Goal: Task Accomplishment & Management: Manage account settings

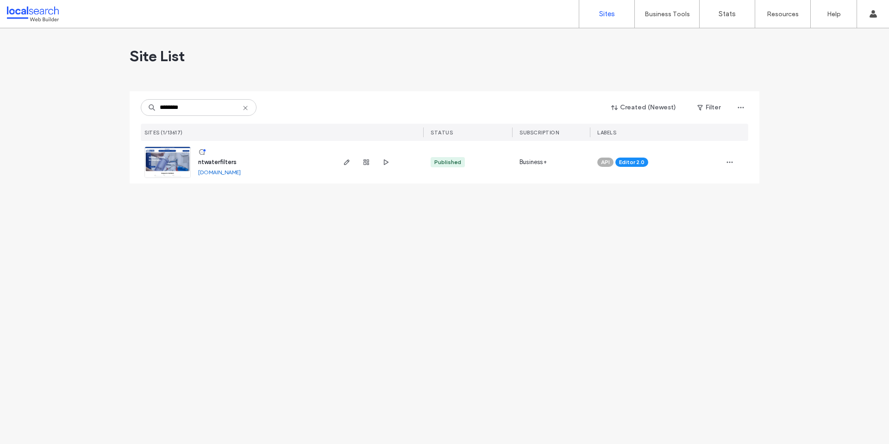
type input "********"
click at [214, 163] on span "ntwaterfilters" at bounding box center [217, 161] width 38 height 7
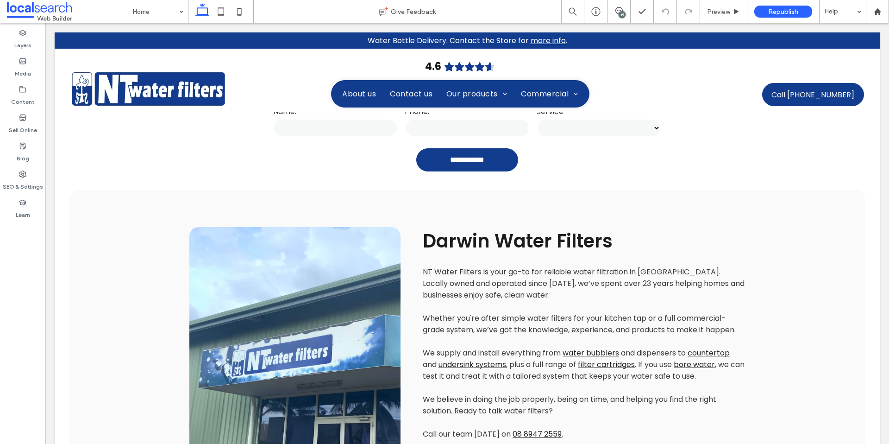
scroll to position [427, 0]
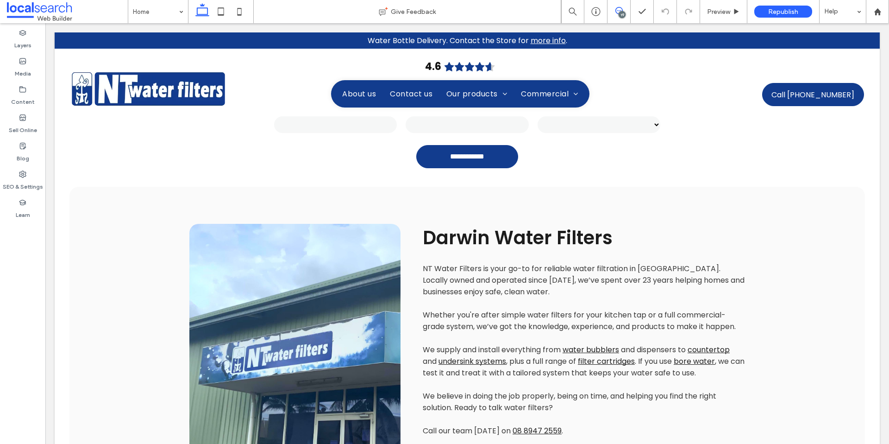
click at [614, 10] on span at bounding box center [619, 10] width 23 height 7
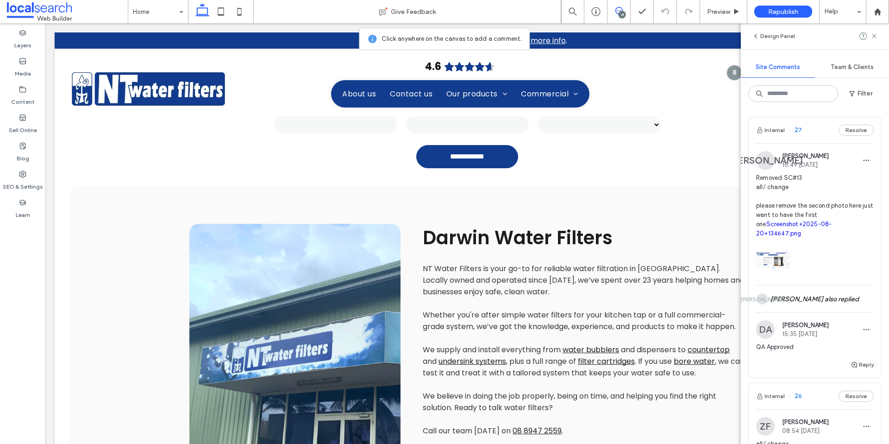
click at [847, 180] on span "Removed SC#13 all/ change please remove the second photo here just want to have…" at bounding box center [815, 205] width 118 height 65
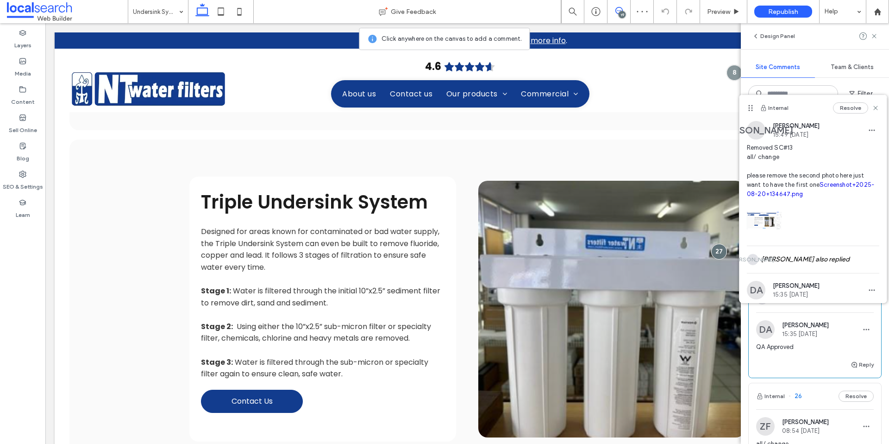
click at [855, 107] on button "Resolve" at bounding box center [850, 107] width 35 height 11
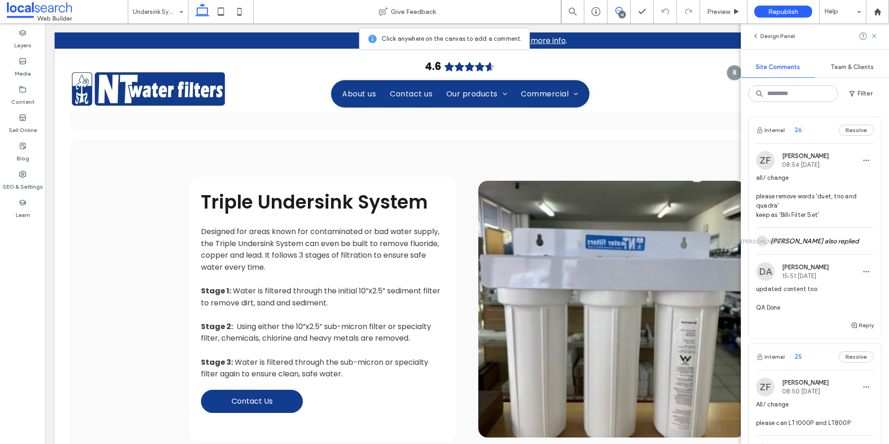
click at [832, 182] on span "all/ change please remove words 'duet, trio and quadra' keep as 'Billi Filter S…" at bounding box center [815, 196] width 118 height 46
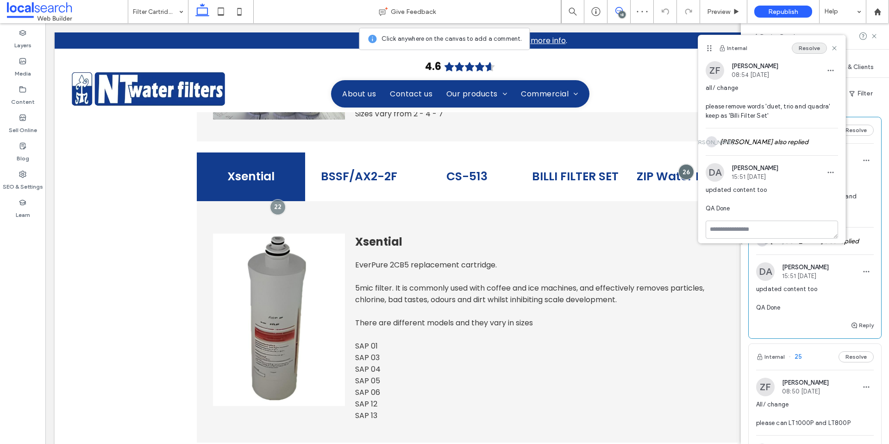
click at [815, 49] on button "Resolve" at bounding box center [809, 48] width 35 height 11
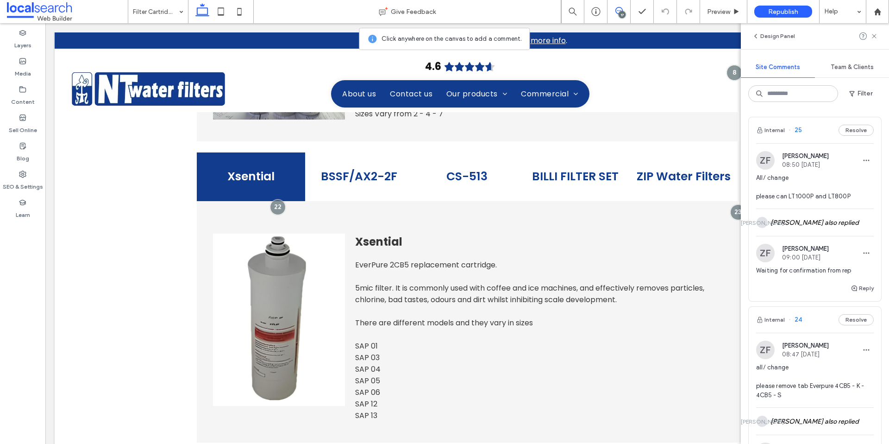
click at [834, 182] on span "All/ change please can LT1000P and LT800P" at bounding box center [815, 187] width 118 height 28
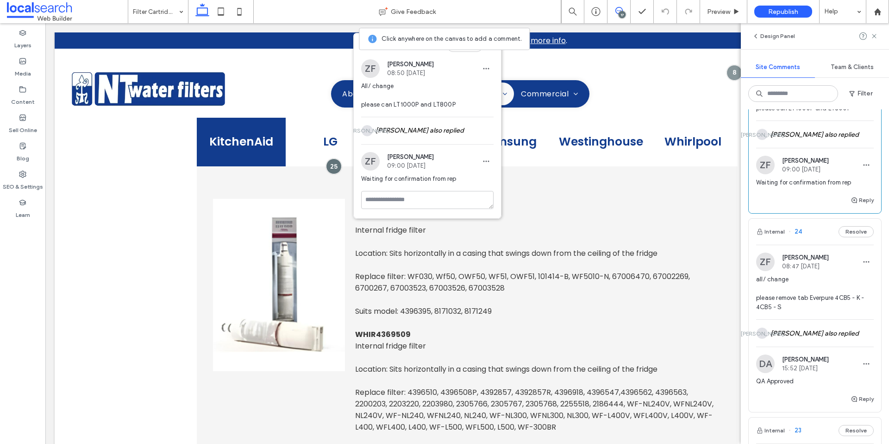
scroll to position [106, 0]
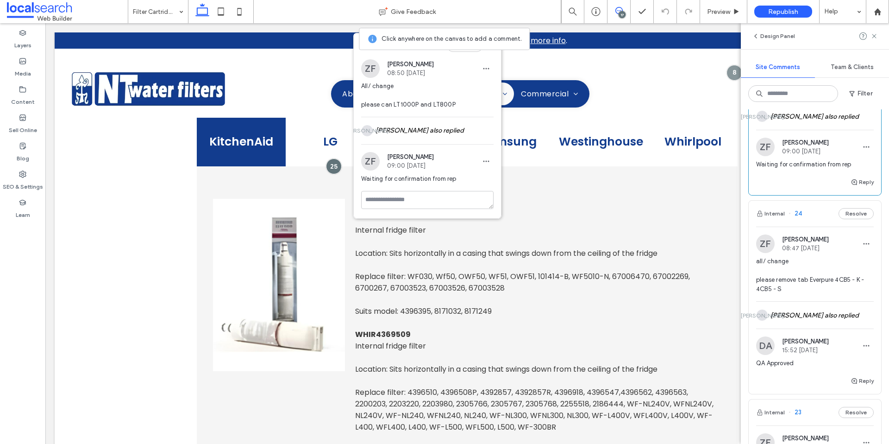
click at [830, 255] on div "ZF Zsuzsanna Fonagy 08:47 Aug 20 2025 all/ change please remove tab Everpure 4C…" at bounding box center [815, 267] width 118 height 67
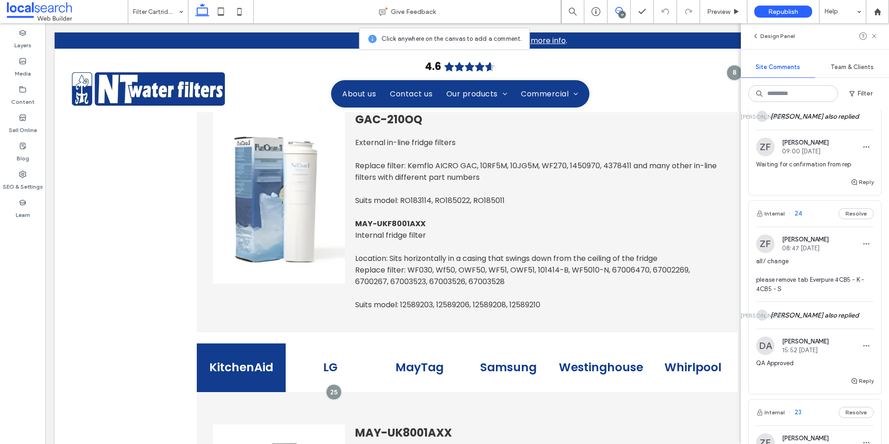
scroll to position [2123, 0]
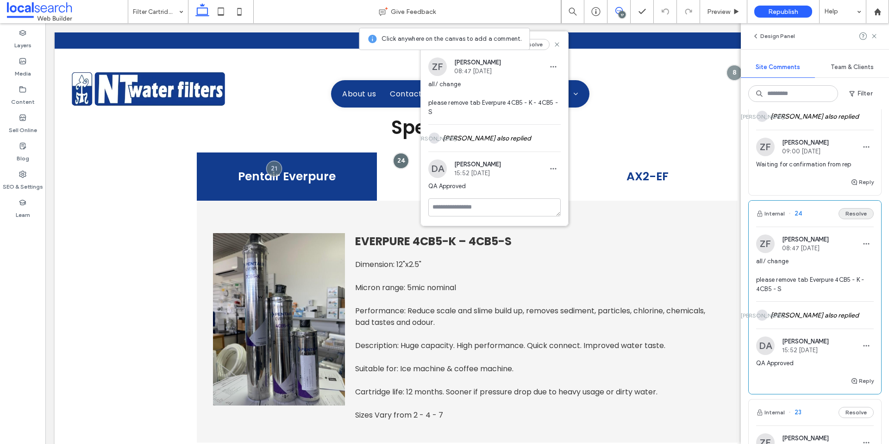
click at [855, 214] on button "Resolve" at bounding box center [856, 213] width 35 height 11
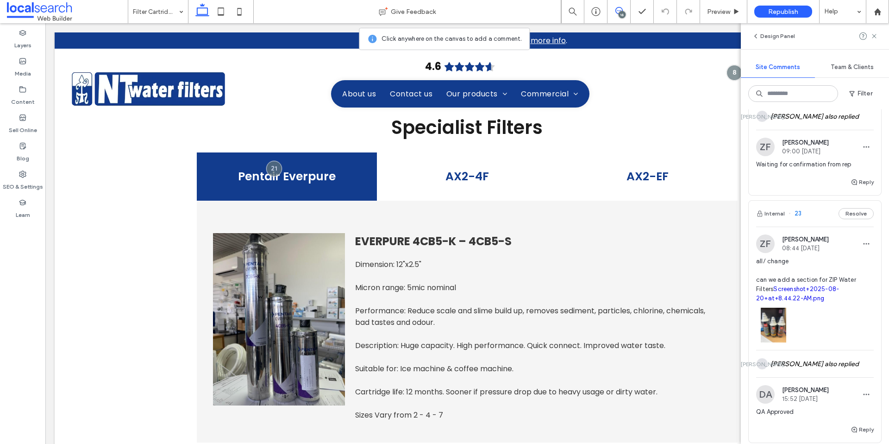
click at [828, 248] on span "08:44 Aug 20 2025" at bounding box center [805, 248] width 47 height 7
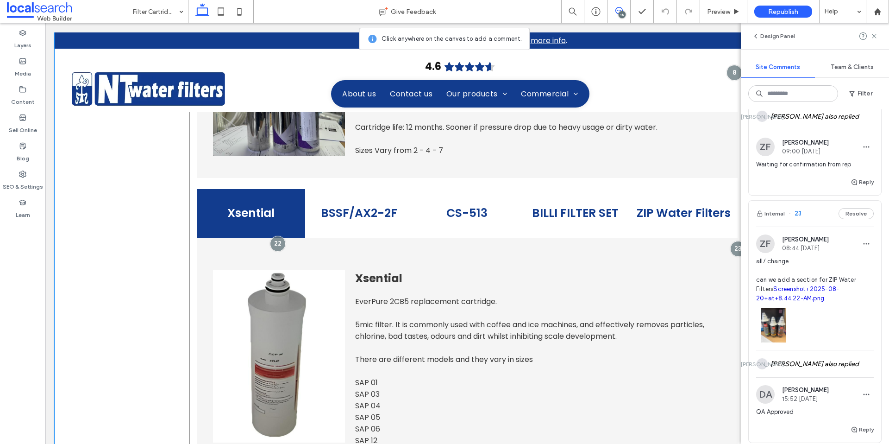
scroll to position [2393, 0]
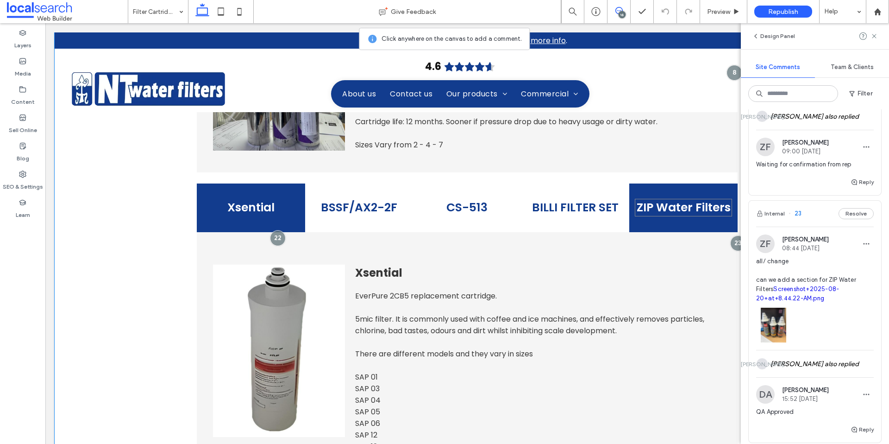
click at [710, 199] on h4 "ZIP Water Filters" at bounding box center [683, 208] width 97 height 18
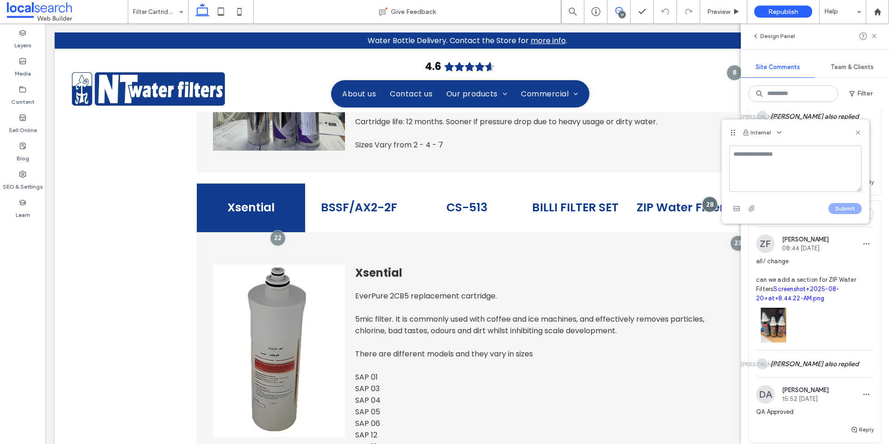
click at [861, 132] on icon at bounding box center [857, 132] width 7 height 7
